Goal: Information Seeking & Learning: Learn about a topic

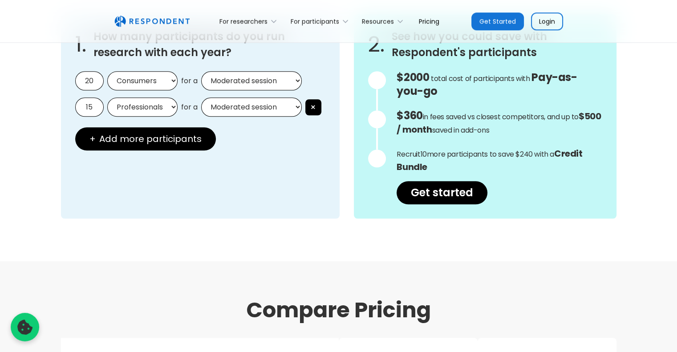
scroll to position [845, 0]
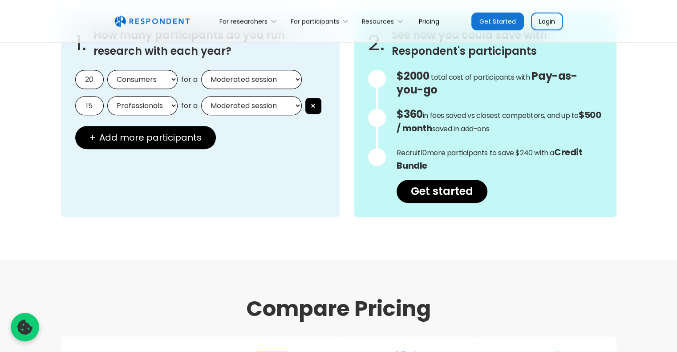
drag, startPoint x: 84, startPoint y: 76, endPoint x: 96, endPoint y: 76, distance: 12.5
click at [96, 76] on input "20" at bounding box center [89, 79] width 28 height 19
type input "10"
click at [143, 73] on select "Consumers Professionals" at bounding box center [142, 79] width 70 height 19
select select "professionals"
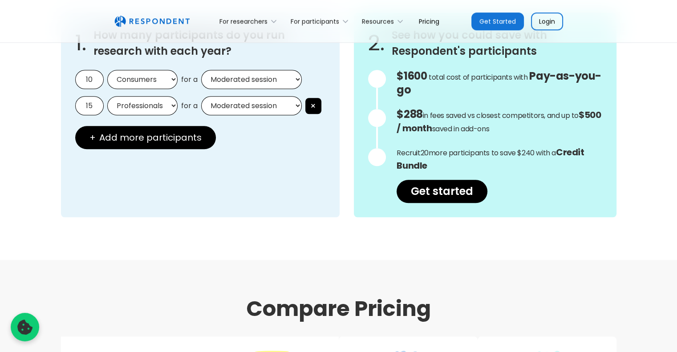
click at [107, 70] on select "Consumers Professionals" at bounding box center [142, 79] width 70 height 19
click at [231, 82] on select "Moderated session Unmoderated session" at bounding box center [251, 79] width 101 height 19
click at [243, 61] on div "1. How many participants do you run research with each year? 10 Consumers Profe…" at bounding box center [200, 115] width 279 height 204
click at [314, 105] on button "×" at bounding box center [313, 106] width 16 height 16
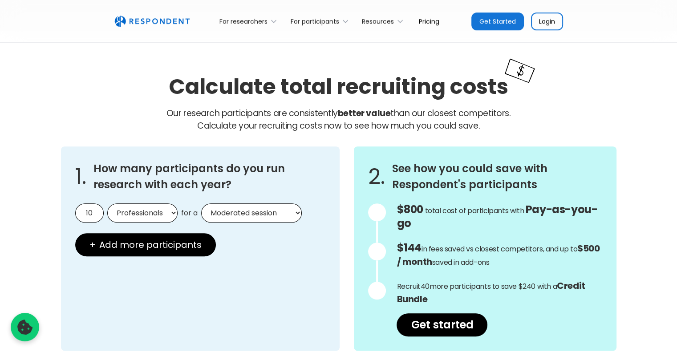
scroll to position [712, 0]
drag, startPoint x: 388, startPoint y: 207, endPoint x: 572, endPoint y: 202, distance: 183.4
click at [572, 203] on div "$800 Get in touch for the total cost of participants with Custom Pricing total …" at bounding box center [485, 269] width 234 height 133
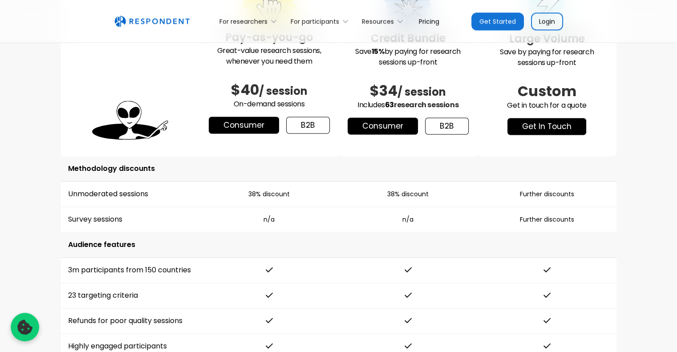
scroll to position [1201, 0]
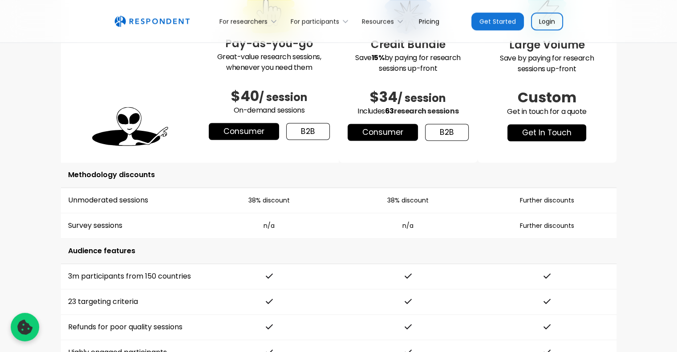
click at [301, 133] on link "b2b" at bounding box center [308, 131] width 44 height 17
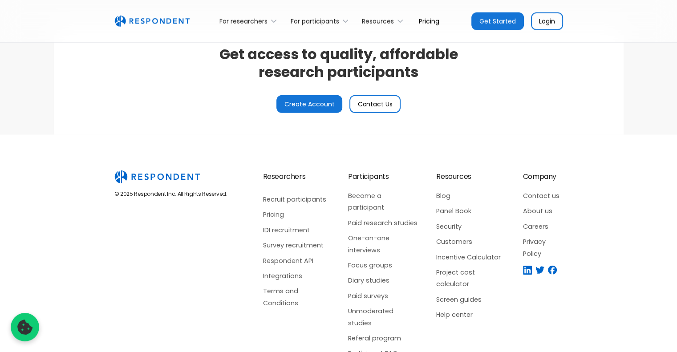
scroll to position [2179, 0]
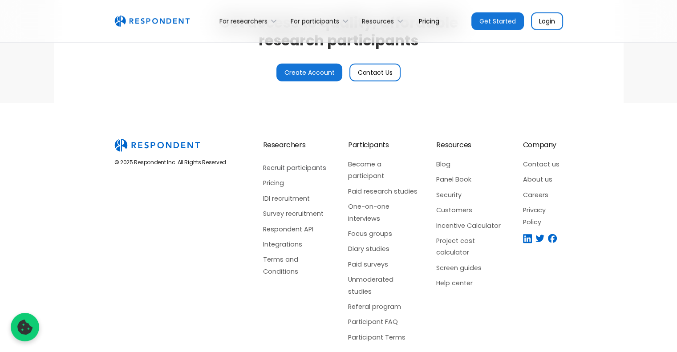
click at [288, 165] on link "Recruit participants" at bounding box center [297, 168] width 68 height 12
